Goal: Task Accomplishment & Management: Use online tool/utility

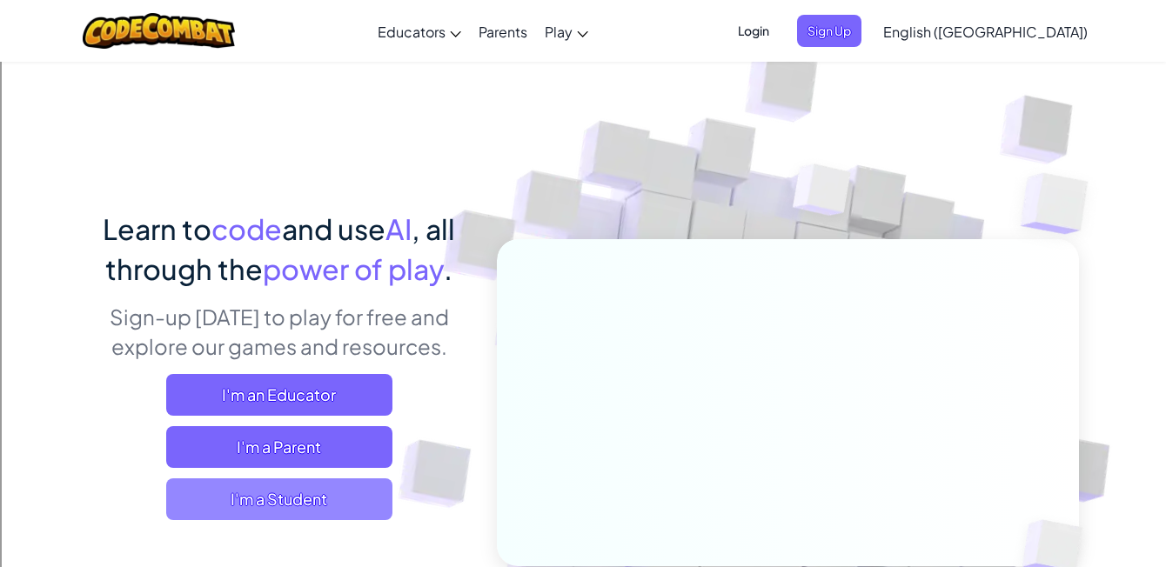
click at [310, 495] on span "I'm a Student" at bounding box center [279, 500] width 226 height 42
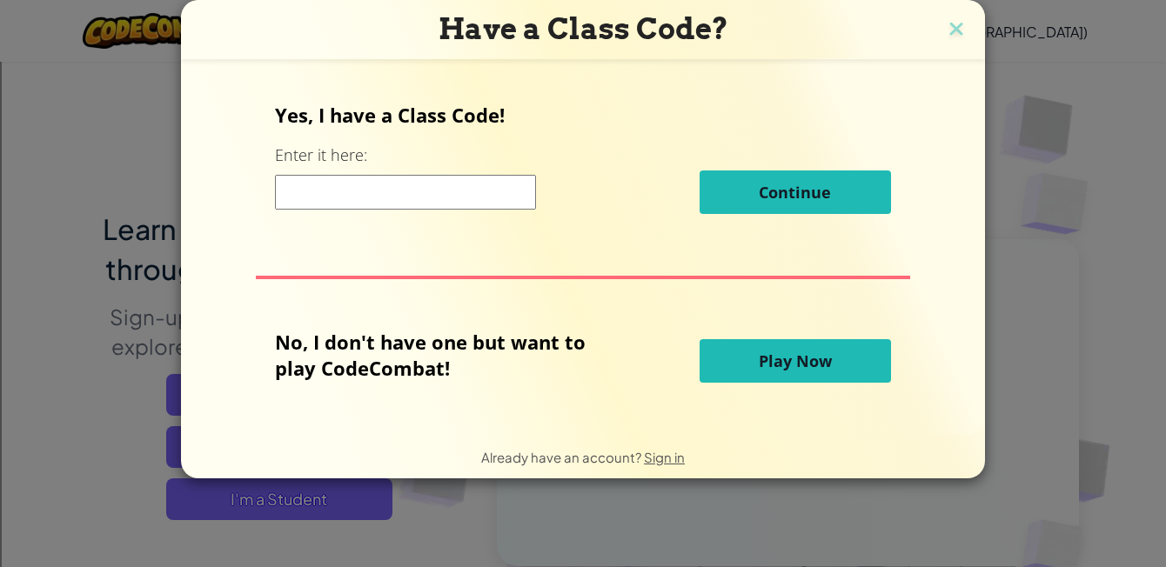
click at [446, 197] on input at bounding box center [405, 192] width 261 height 35
click at [741, 377] on button "Play Now" at bounding box center [795, 361] width 191 height 44
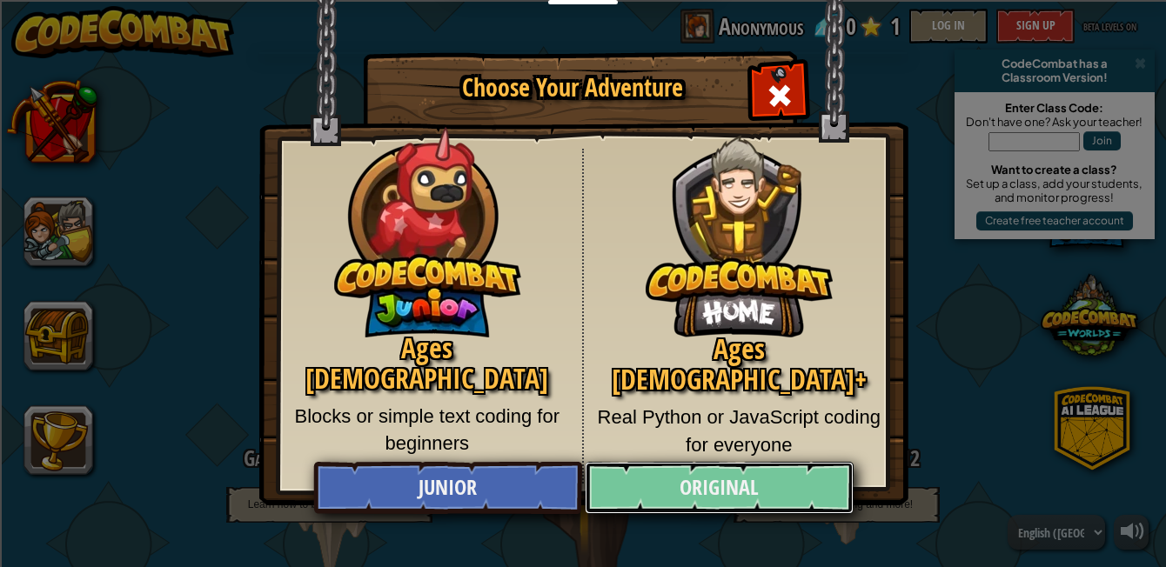
click at [639, 482] on link "Original" at bounding box center [719, 488] width 268 height 52
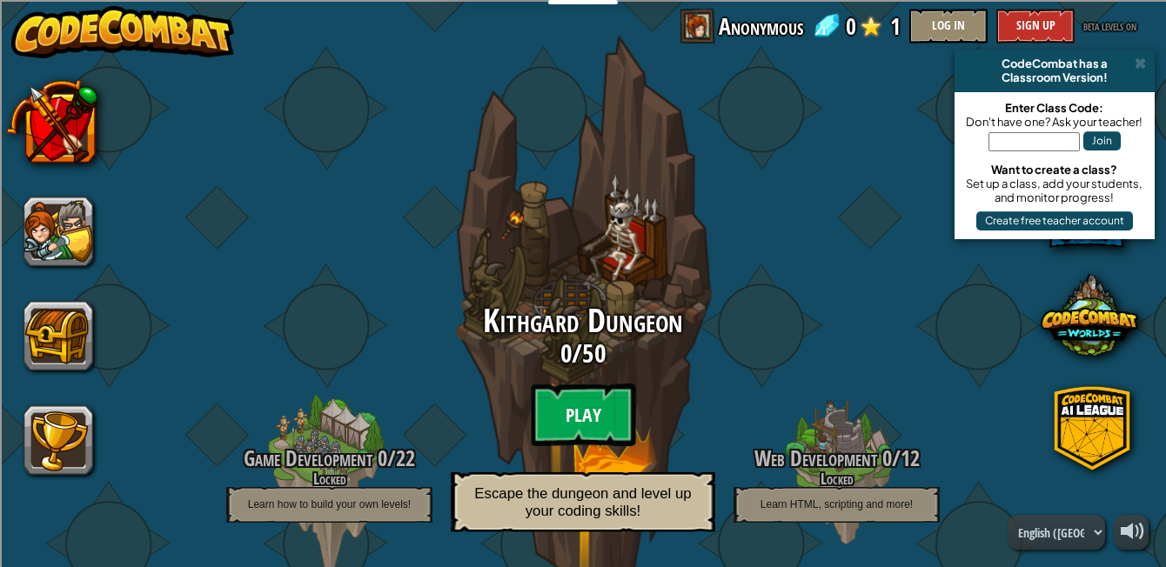
click at [589, 419] on btn "Play" at bounding box center [583, 415] width 104 height 63
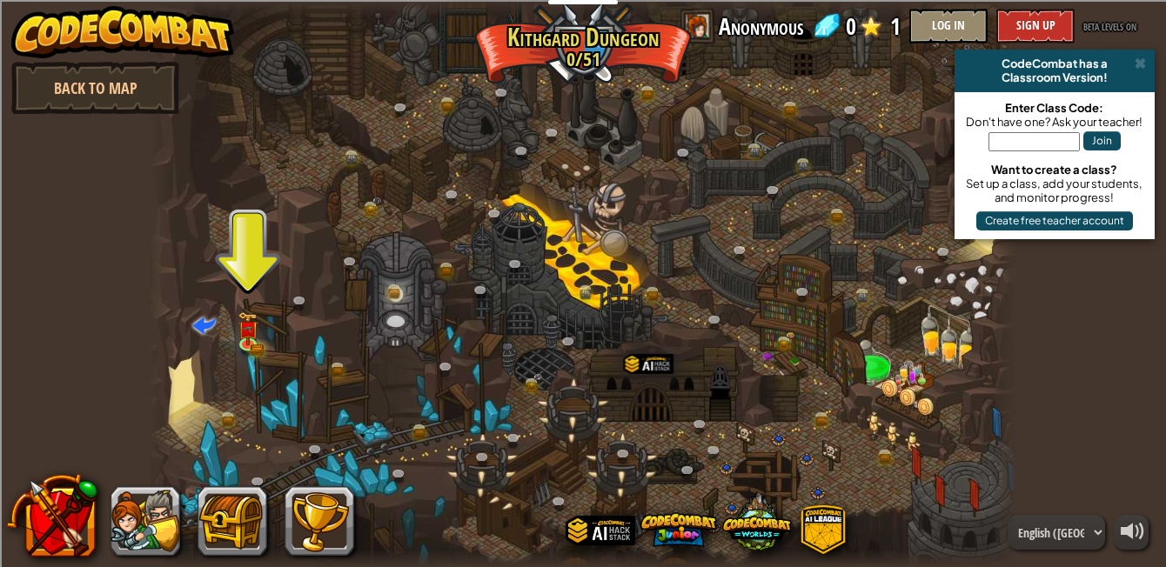
click at [244, 398] on div at bounding box center [583, 283] width 868 height 567
click at [225, 418] on link at bounding box center [232, 420] width 35 height 35
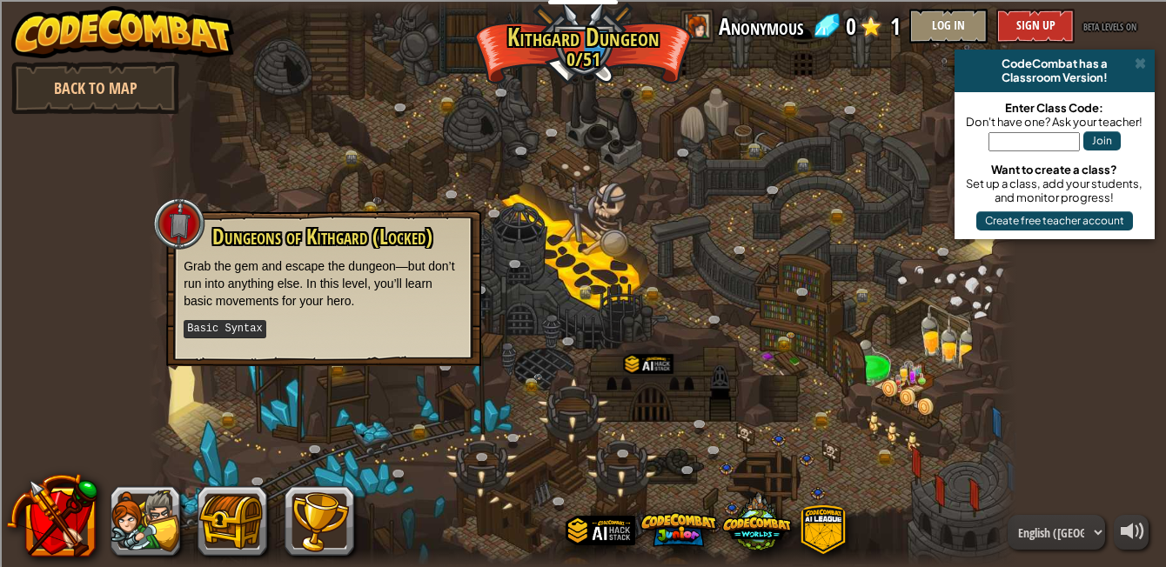
click at [275, 426] on div at bounding box center [583, 283] width 868 height 567
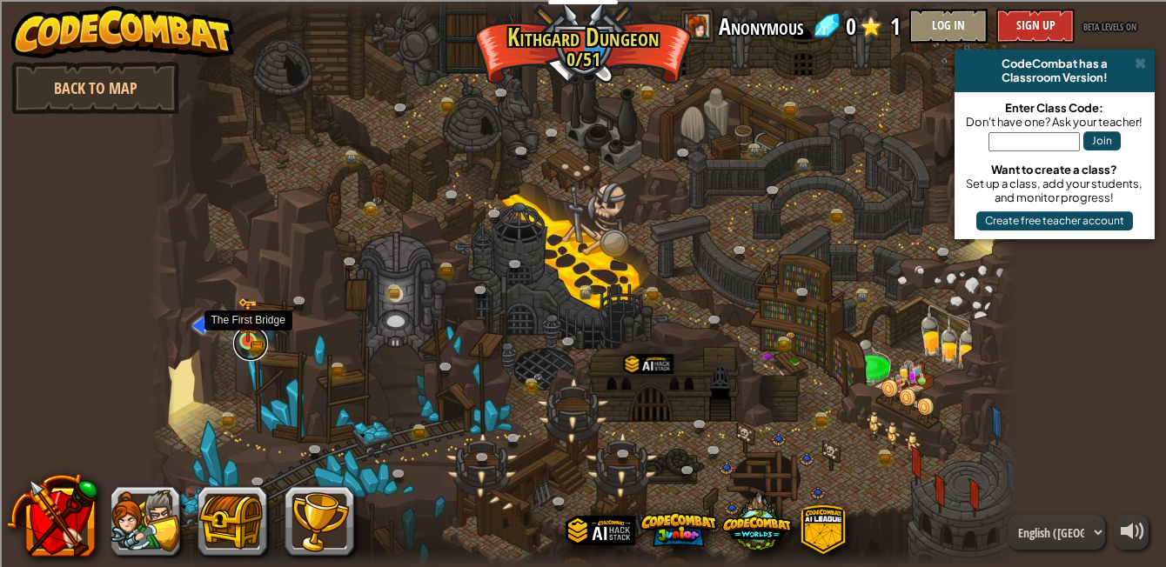
click at [250, 346] on link at bounding box center [250, 343] width 35 height 35
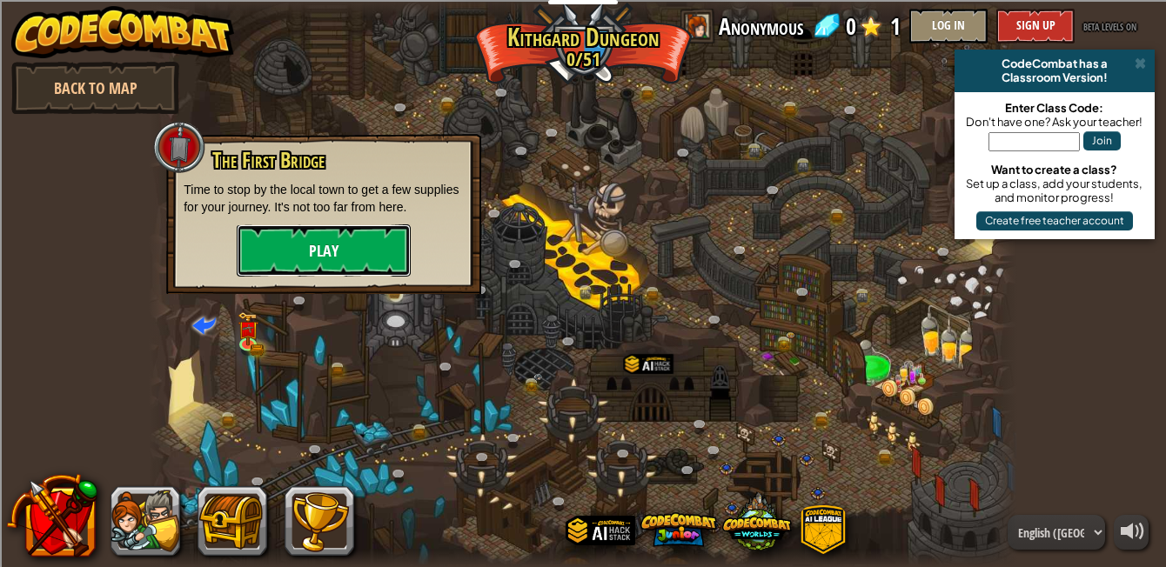
click at [330, 245] on button "Play" at bounding box center [324, 251] width 174 height 52
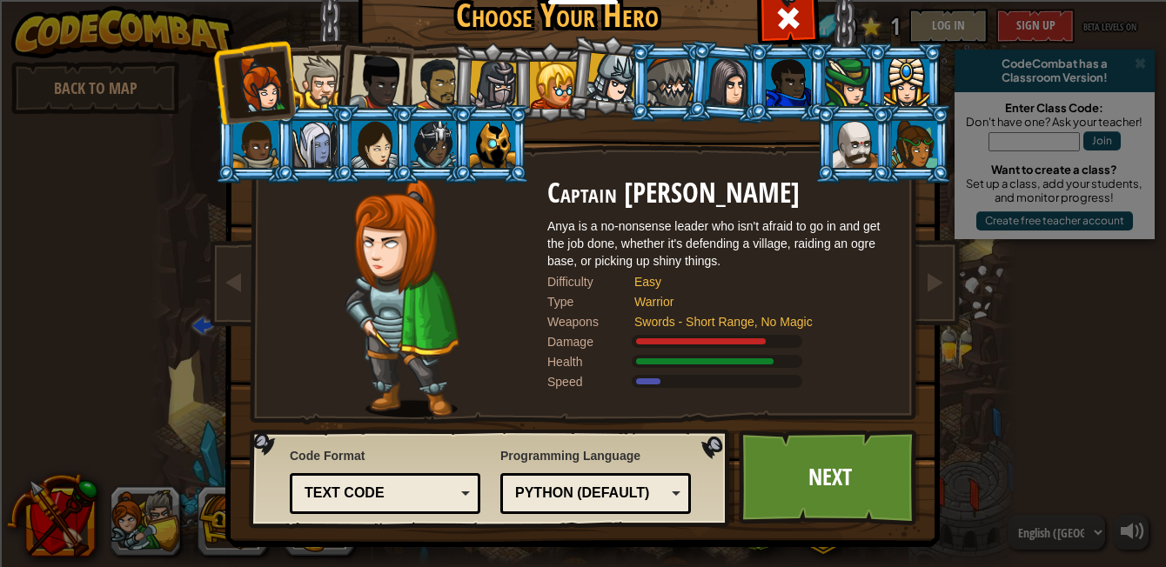
click at [423, 382] on img at bounding box center [402, 297] width 114 height 239
click at [400, 496] on div "Text code" at bounding box center [380, 494] width 151 height 20
click at [587, 254] on div "Anya is a no-nonsense leader who isn't afraid to go in and get the job done, wh…" at bounding box center [721, 244] width 348 height 52
click at [810, 512] on link "Next" at bounding box center [830, 478] width 182 height 96
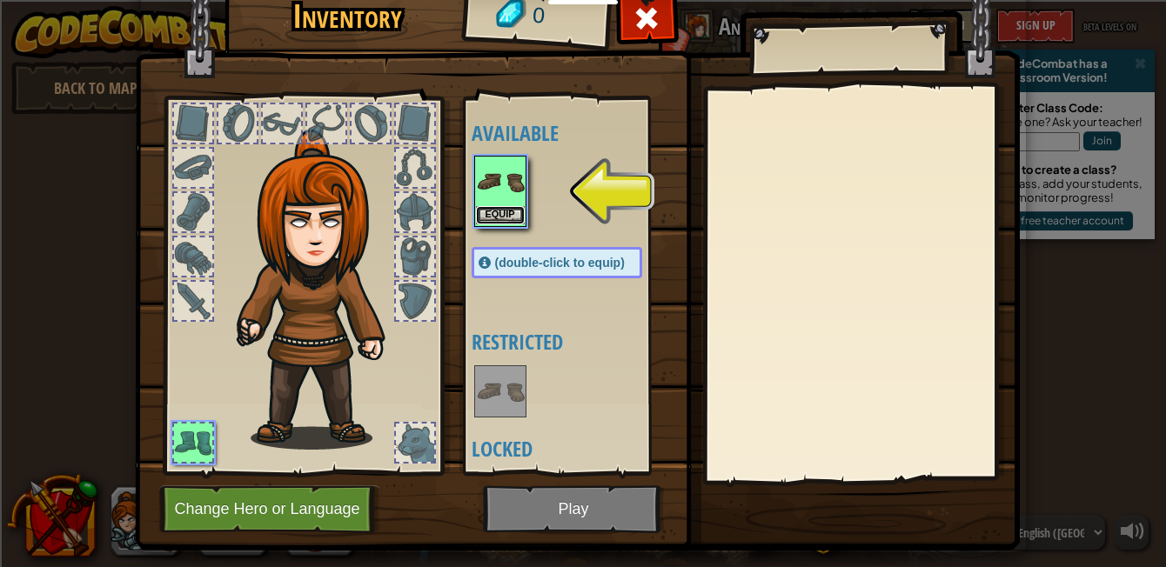
click at [505, 208] on button "Equip" at bounding box center [500, 215] width 49 height 18
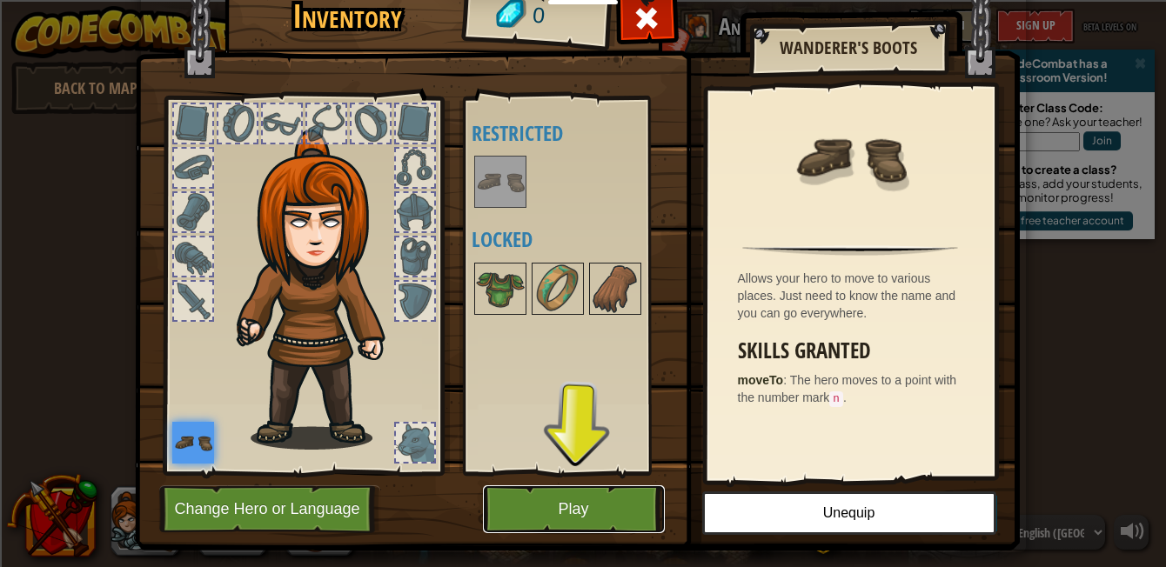
click at [574, 516] on button "Play" at bounding box center [574, 510] width 182 height 48
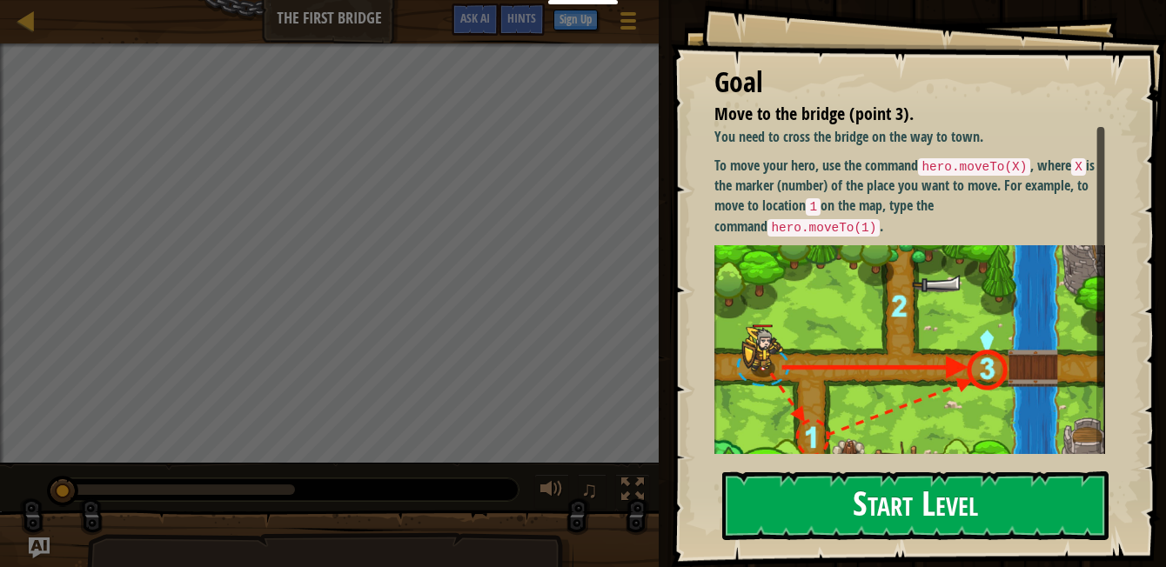
click at [791, 500] on button "Start Level" at bounding box center [915, 506] width 386 height 69
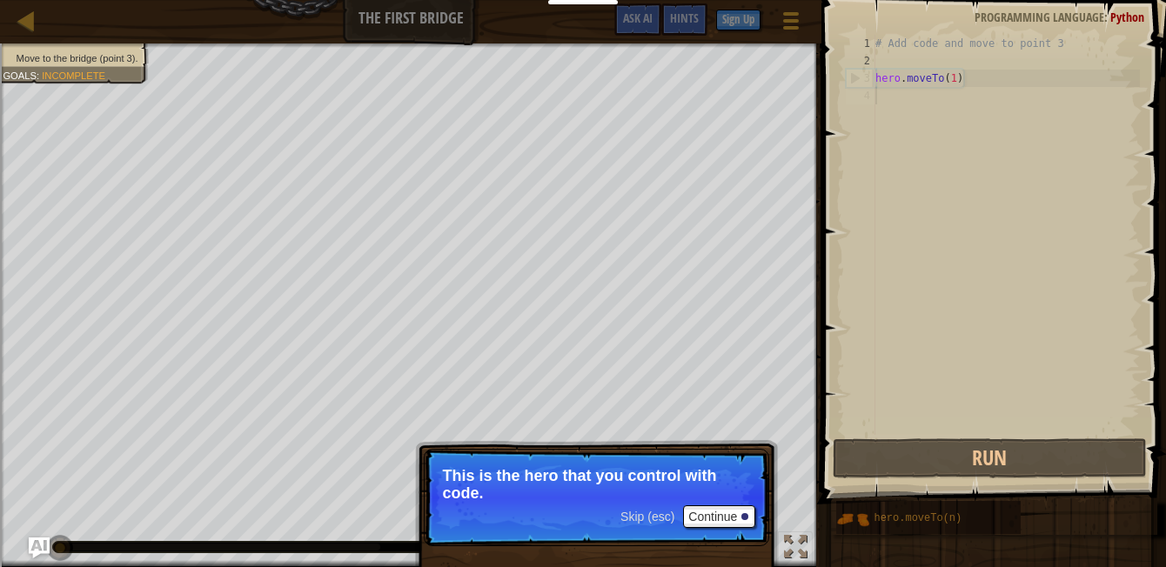
click at [514, 475] on p "This is the hero that you control with code." at bounding box center [596, 484] width 309 height 35
click at [725, 520] on button "Continue" at bounding box center [719, 517] width 72 height 23
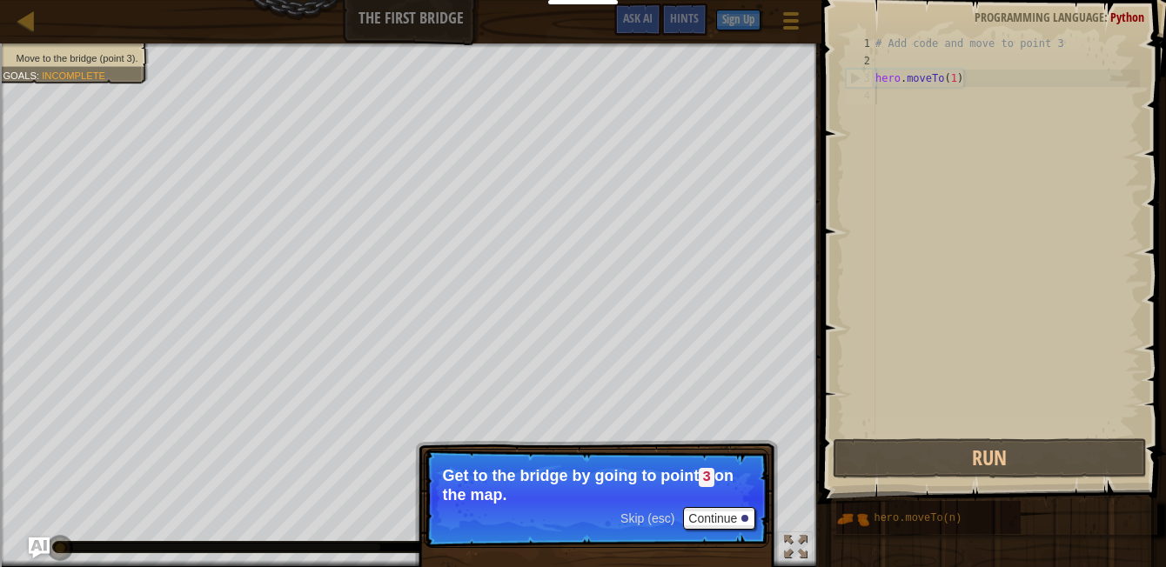
click at [639, 454] on p "Skip (esc) Continue Get to the bridge by going to point 3 on the map." at bounding box center [596, 498] width 345 height 99
click at [721, 519] on button "Continue" at bounding box center [719, 518] width 72 height 23
